Goal: Task Accomplishment & Management: Manage account settings

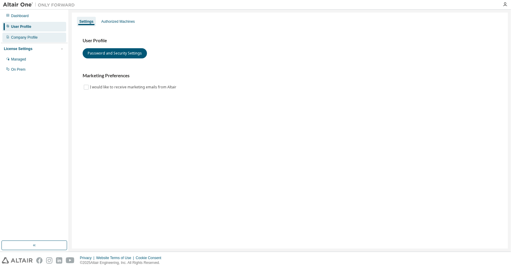
click at [26, 39] on div "Company Profile" at bounding box center [24, 37] width 27 height 5
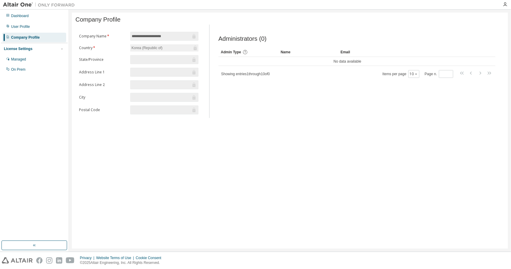
click at [21, 51] on div "License Settings" at bounding box center [18, 48] width 28 height 5
click at [22, 50] on div "License Settings" at bounding box center [18, 48] width 28 height 5
click at [29, 63] on div "Managed" at bounding box center [34, 60] width 64 height 10
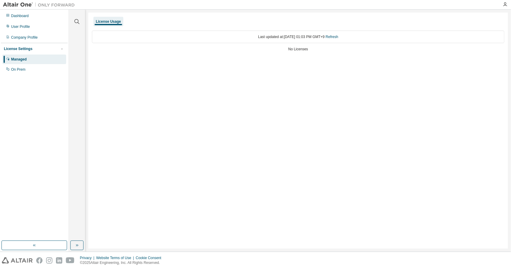
click at [301, 49] on div "No Licenses" at bounding box center [298, 49] width 413 height 5
drag, startPoint x: 279, startPoint y: 37, endPoint x: 358, endPoint y: 31, distance: 79.9
click at [358, 31] on div "Last updated at: [DATE] 01:03 PM GMT+9 Refresh" at bounding box center [298, 37] width 413 height 13
click at [359, 32] on div "Last updated at: [DATE] 01:03 PM GMT+9 Refresh" at bounding box center [298, 37] width 413 height 13
click at [32, 70] on div "On Prem" at bounding box center [34, 70] width 64 height 10
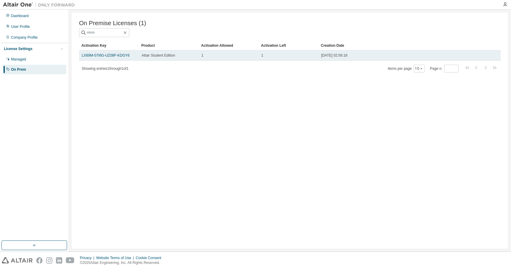
click at [167, 56] on span "Altair Student Edition" at bounding box center [159, 55] width 34 height 5
click at [354, 57] on div "[DATE] 02:56:16" at bounding box center [397, 55] width 153 height 5
